Goal: Check status: Check status

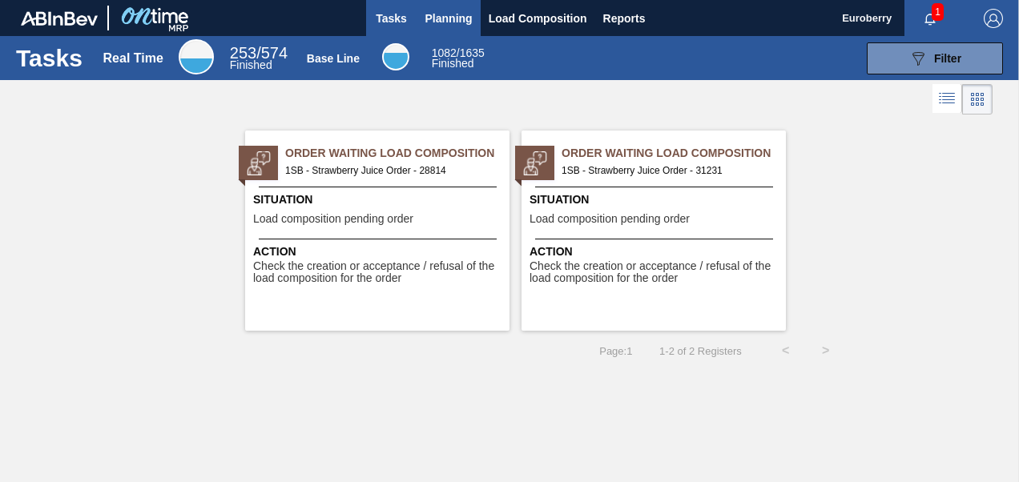
click at [452, 11] on span "Planning" at bounding box center [448, 18] width 47 height 19
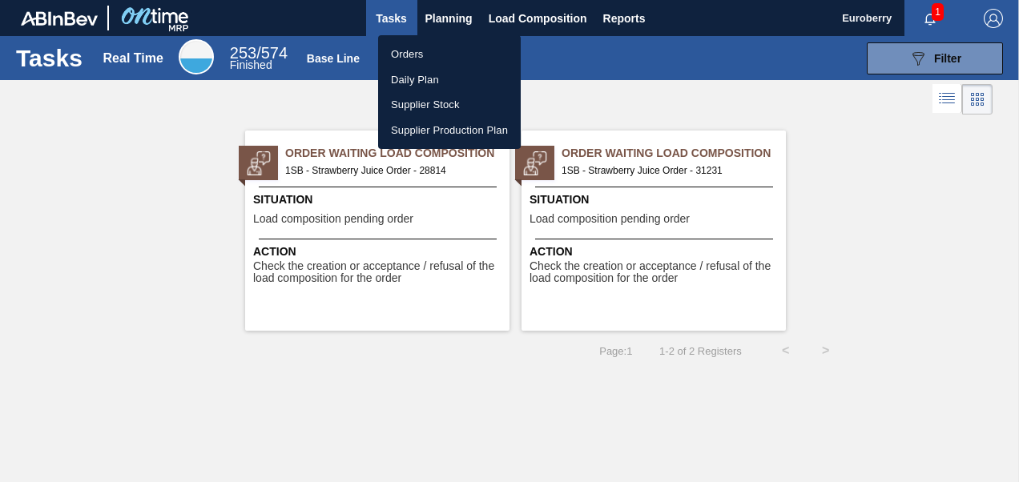
click at [413, 48] on li "Orders" at bounding box center [449, 55] width 143 height 26
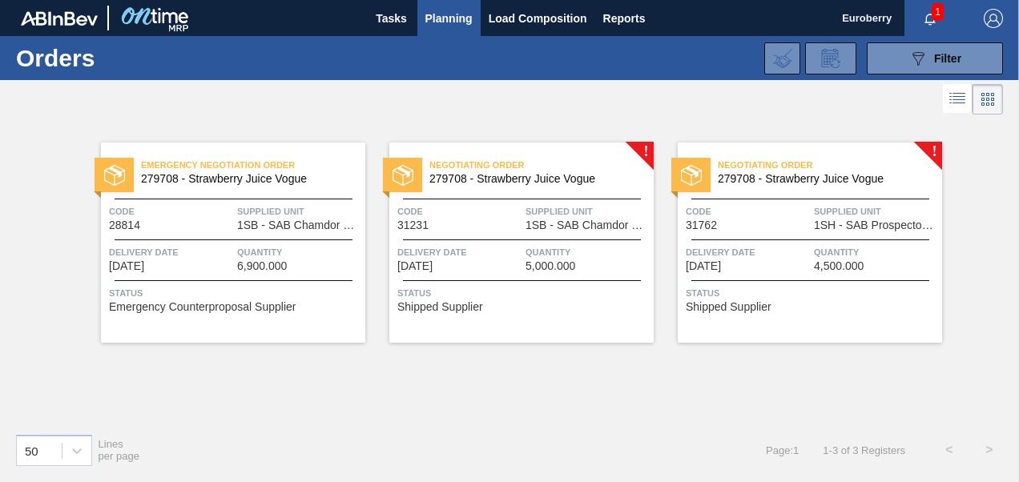
click at [119, 170] on img at bounding box center [114, 175] width 21 height 21
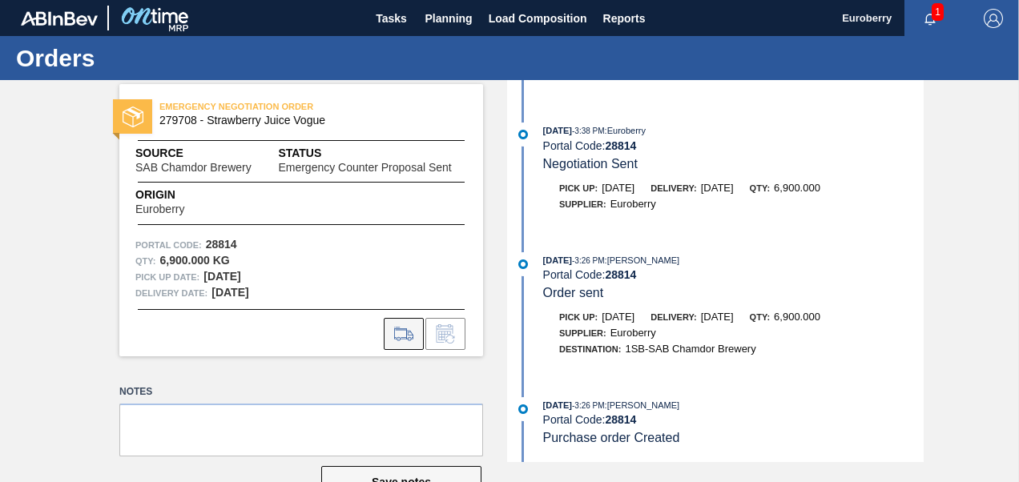
click at [405, 335] on icon at bounding box center [404, 333] width 26 height 19
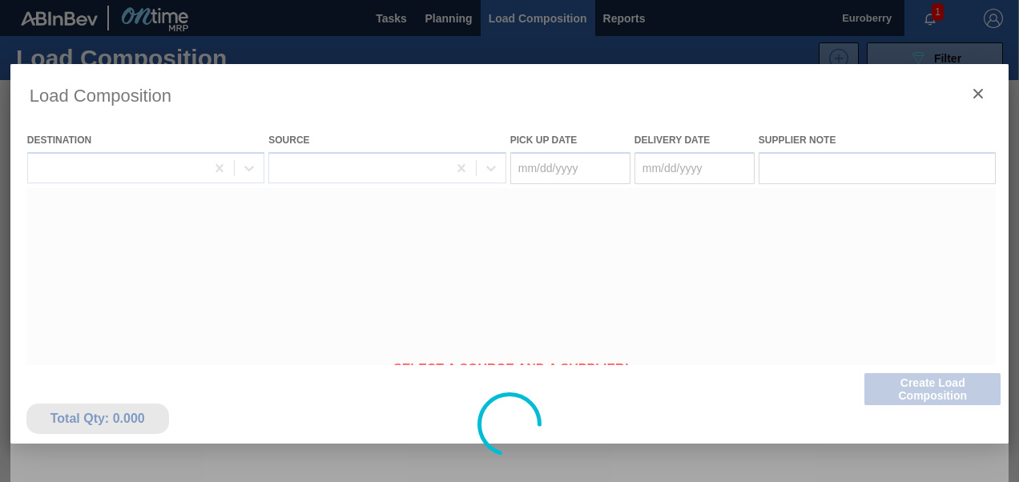
type Date "[DATE]"
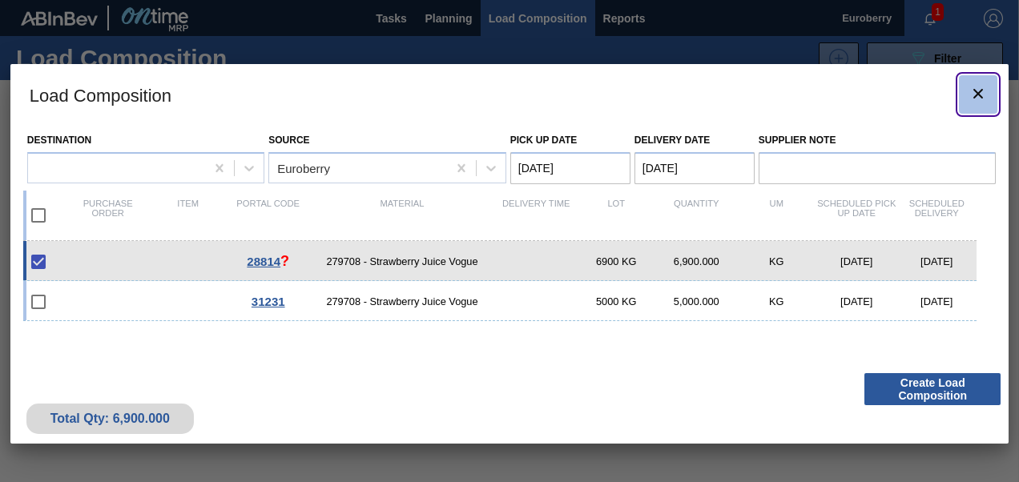
click at [977, 87] on icon "botão de ícone" at bounding box center [977, 93] width 19 height 19
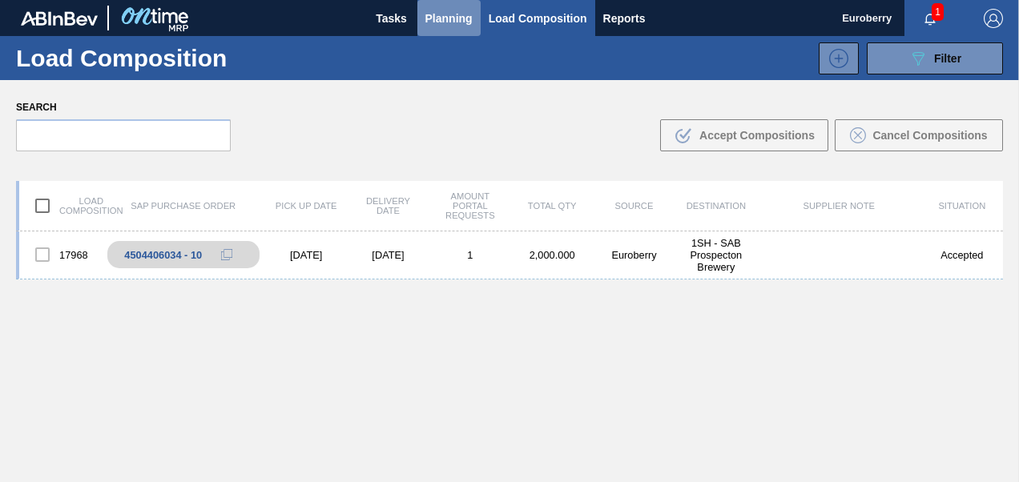
click at [453, 19] on span "Planning" at bounding box center [448, 18] width 47 height 19
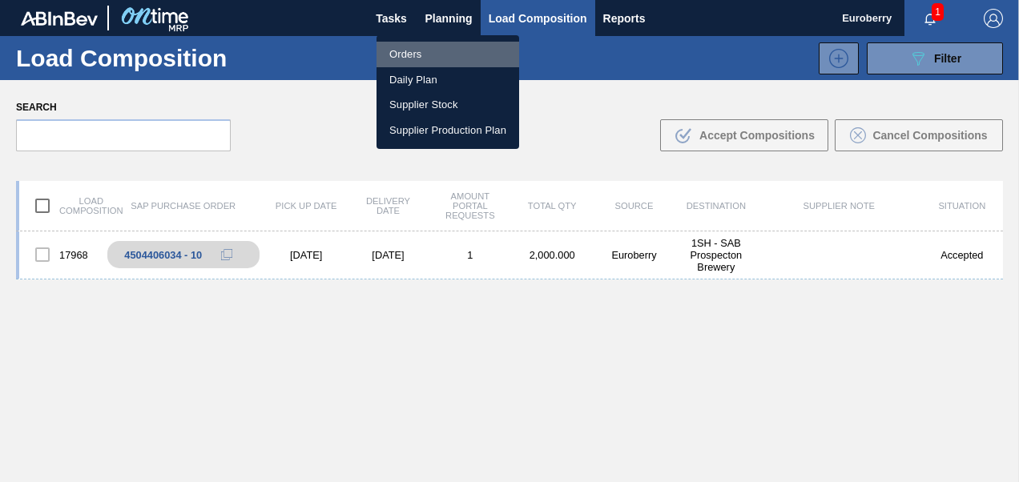
click at [410, 54] on li "Orders" at bounding box center [447, 55] width 143 height 26
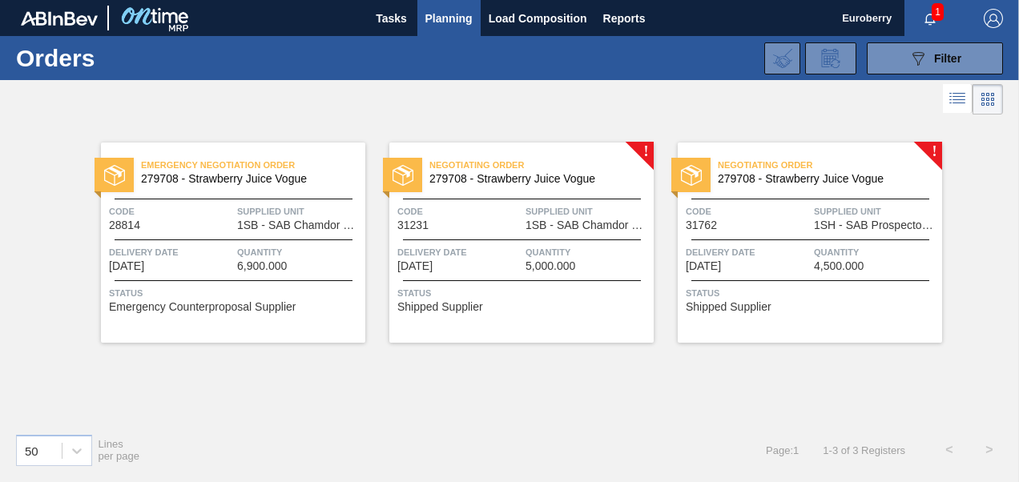
click at [571, 286] on span "Status" at bounding box center [523, 293] width 252 height 16
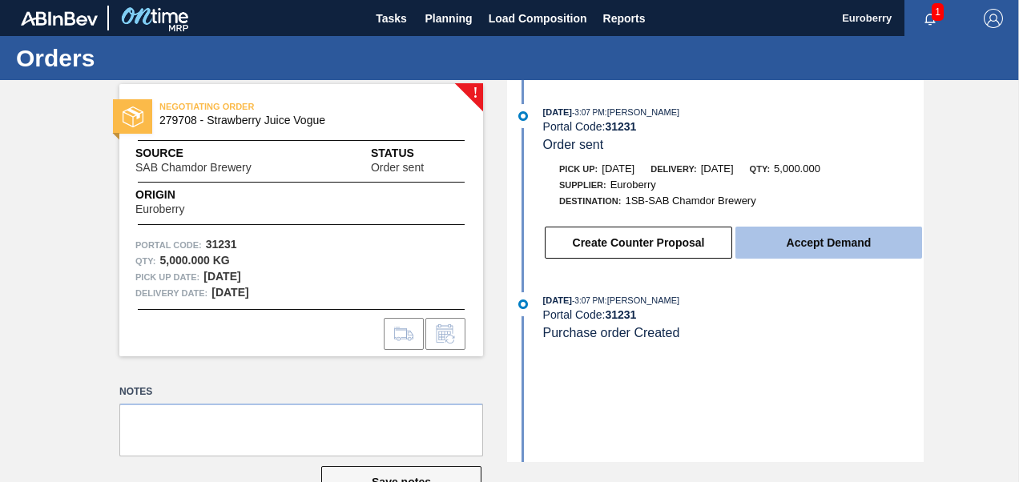
click at [834, 242] on button "Accept Demand" at bounding box center [828, 243] width 187 height 32
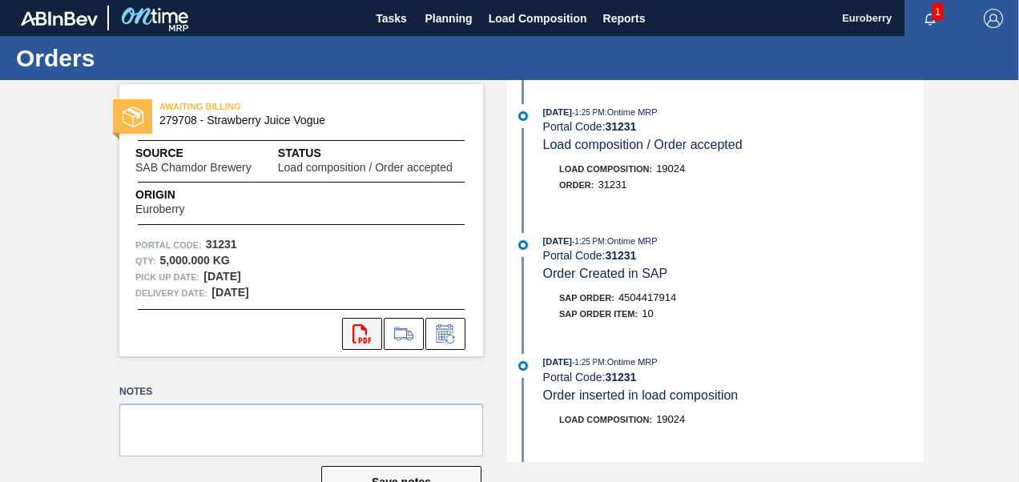
click at [364, 334] on icon at bounding box center [361, 333] width 18 height 19
